Goal: Browse casually

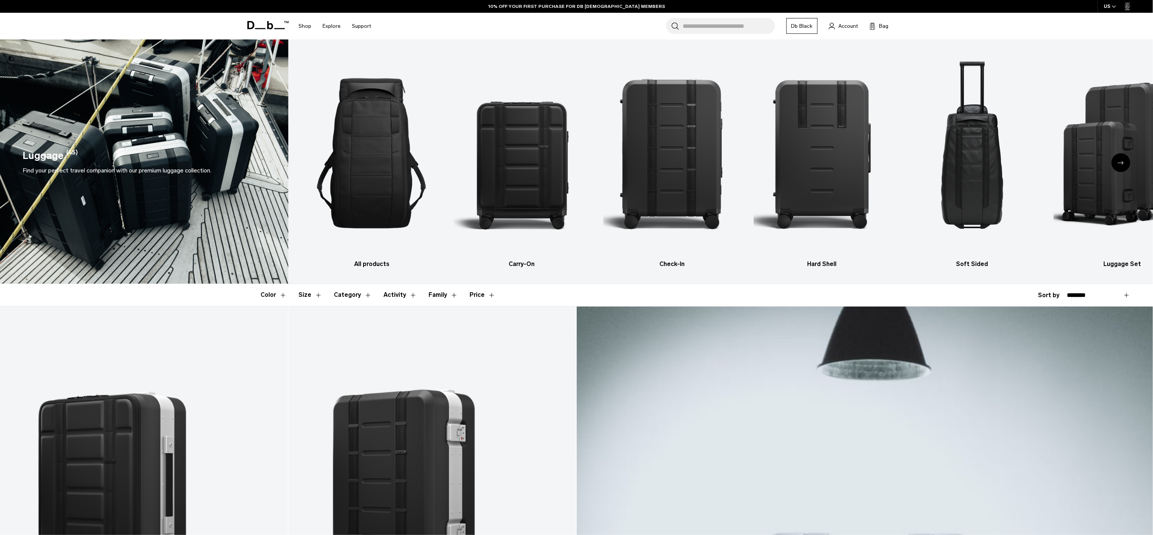
click at [264, 25] on icon at bounding box center [267, 25] width 41 height 8
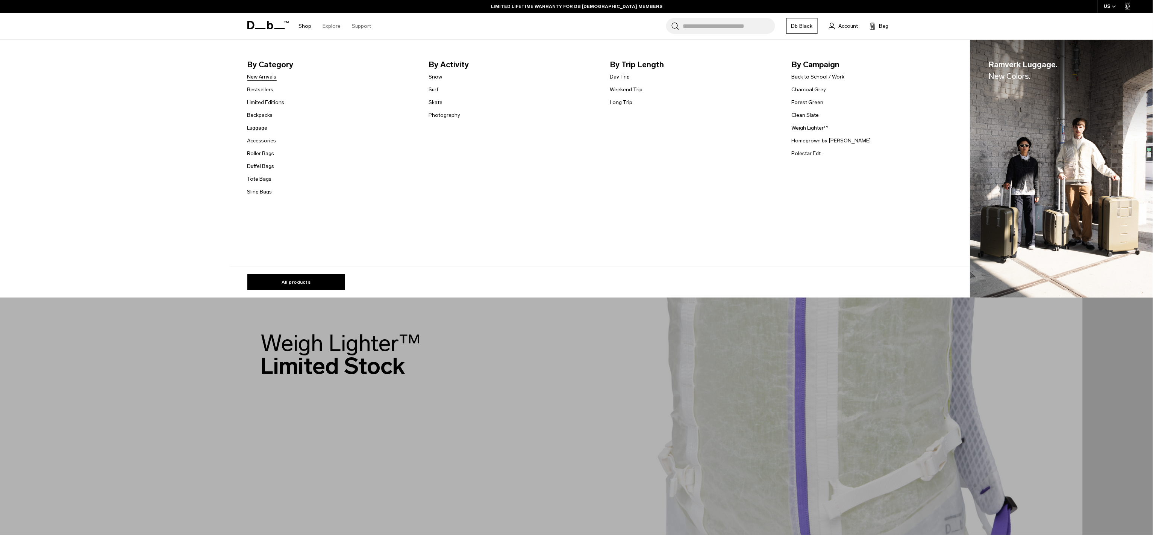
click at [275, 78] on link "New Arrivals" at bounding box center [261, 77] width 29 height 8
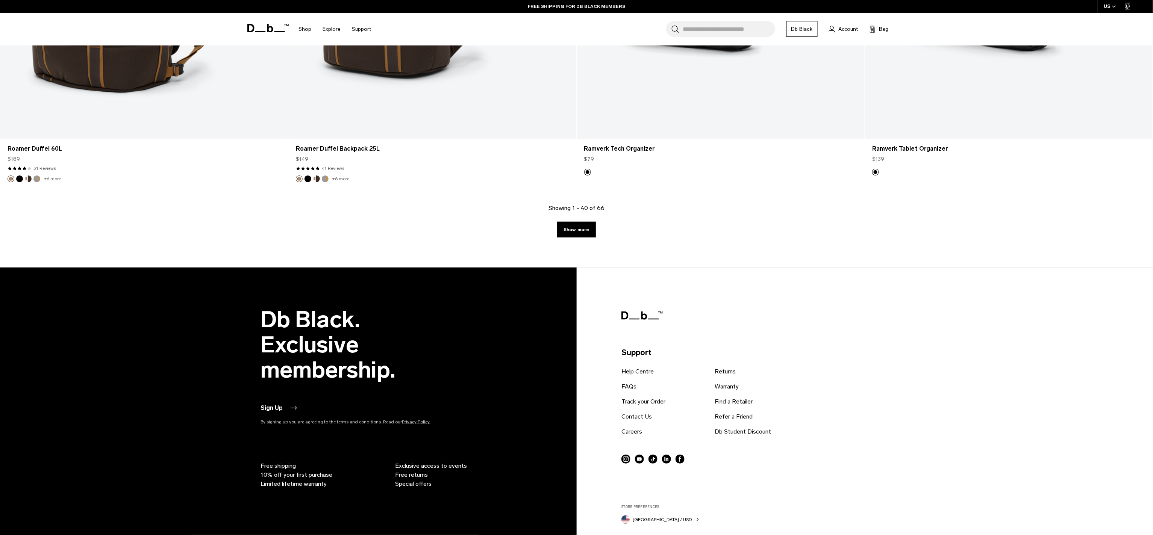
scroll to position [3926, 0]
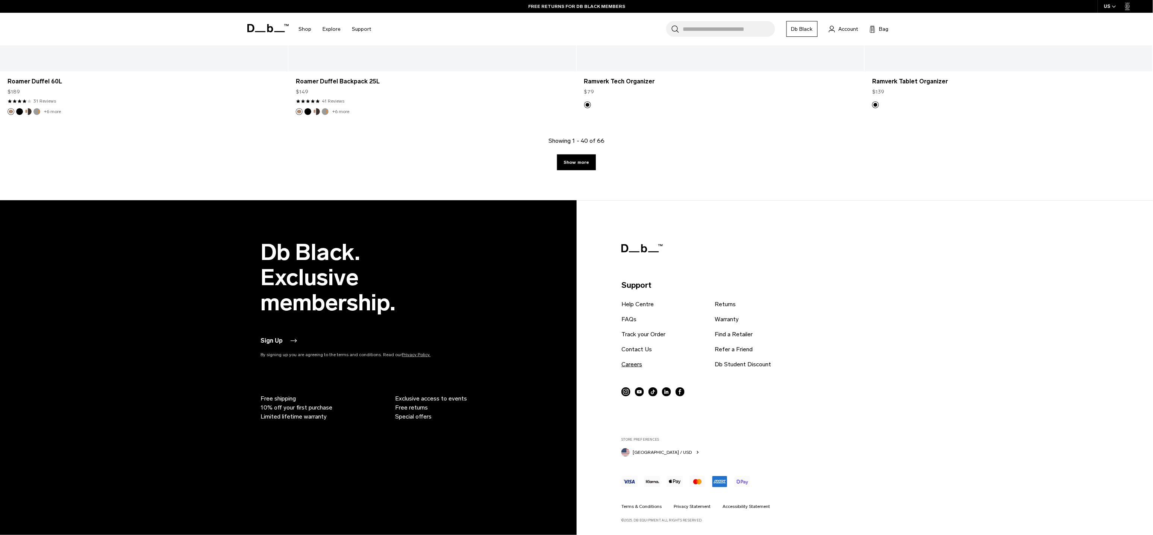
click at [634, 367] on link "Careers" at bounding box center [632, 364] width 21 height 9
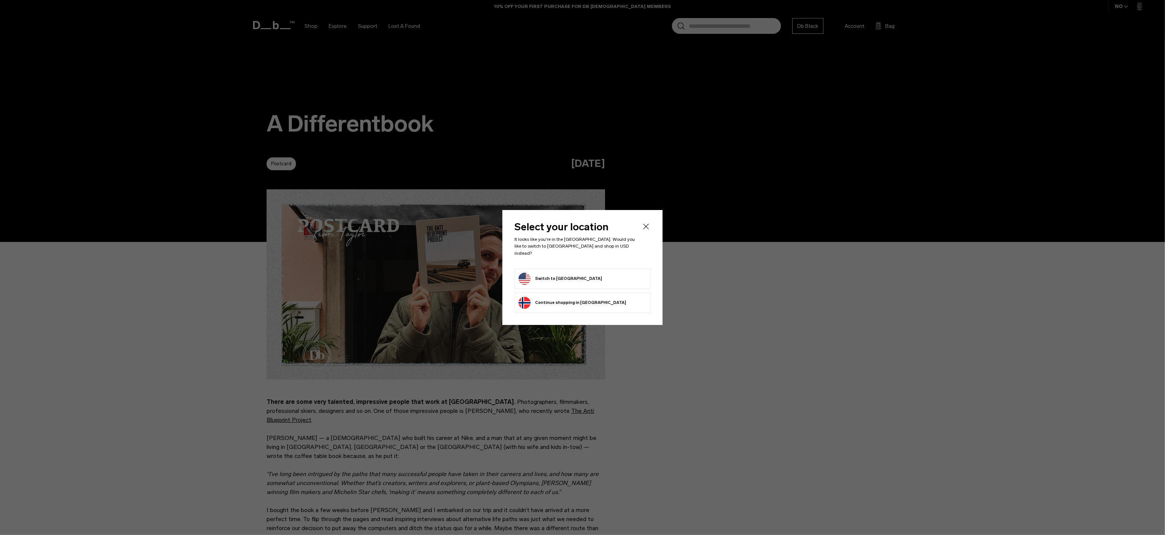
click at [576, 276] on button "Switch to United States" at bounding box center [560, 279] width 83 height 12
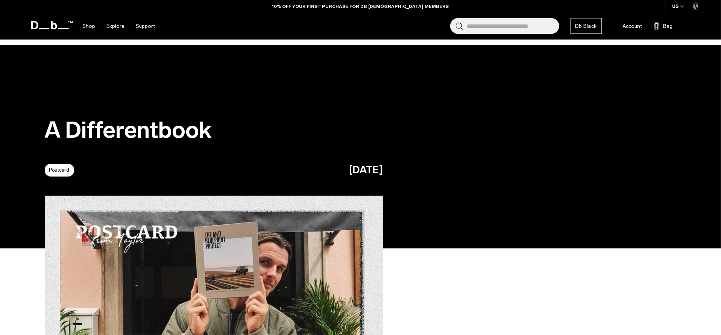
click at [52, 26] on icon at bounding box center [54, 25] width 6 height 8
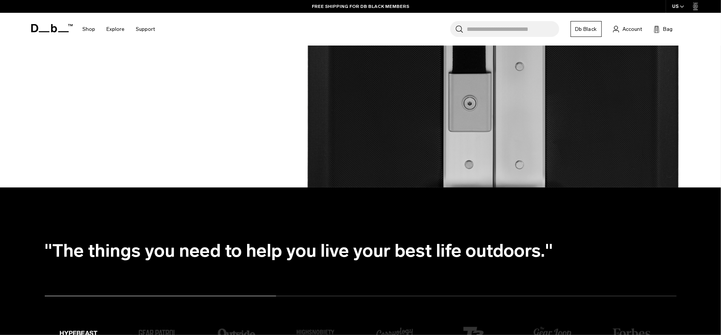
scroll to position [1692, 0]
